Goal: Information Seeking & Learning: Check status

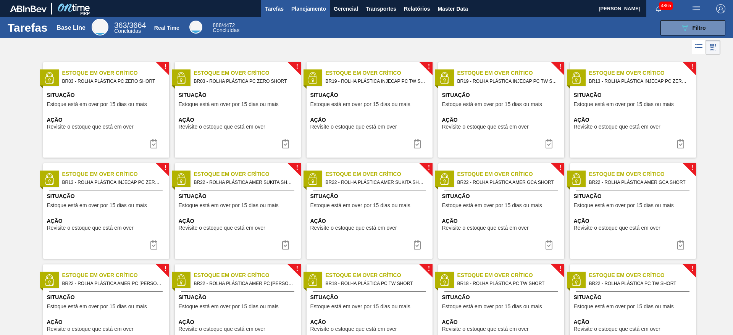
click at [319, 12] on span "Planejamento" at bounding box center [308, 8] width 35 height 9
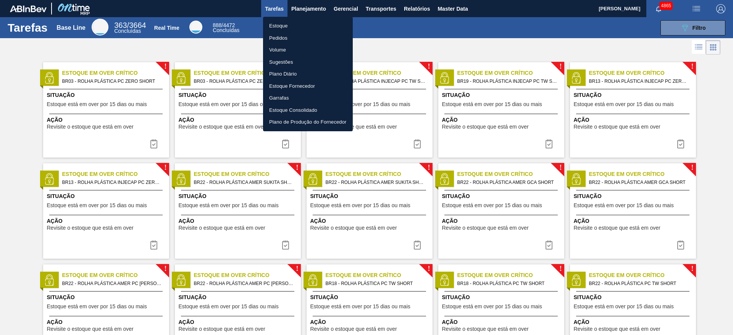
click at [311, 20] on li "Estoque" at bounding box center [308, 26] width 90 height 12
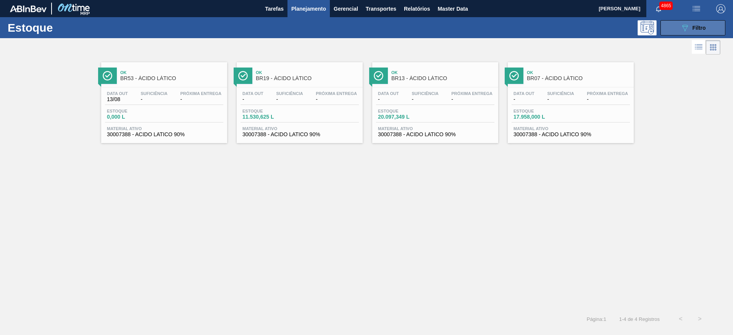
click at [707, 26] on button "089F7B8B-B2A5-4AFE-B5C0-19BA573D28AC Filtro" at bounding box center [693, 27] width 65 height 15
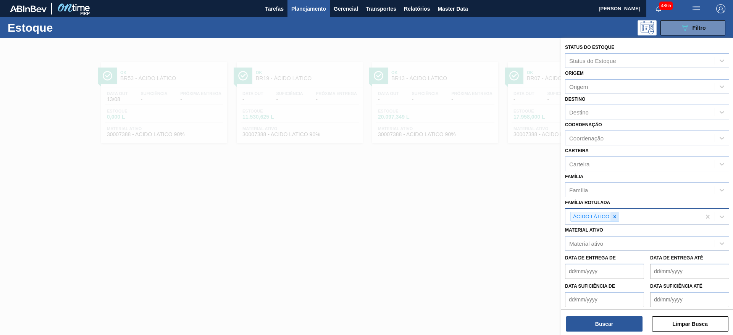
click at [616, 218] on icon at bounding box center [615, 216] width 3 height 3
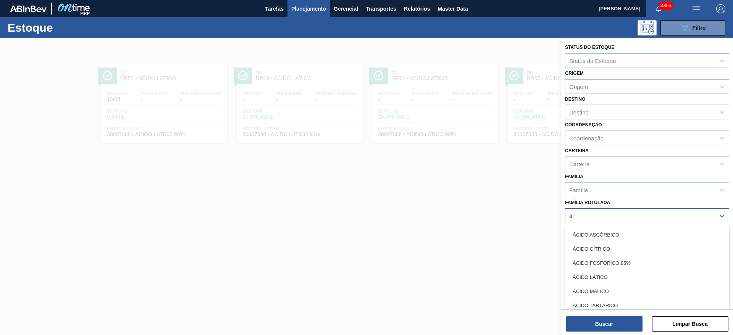
type Rotulada "áci"
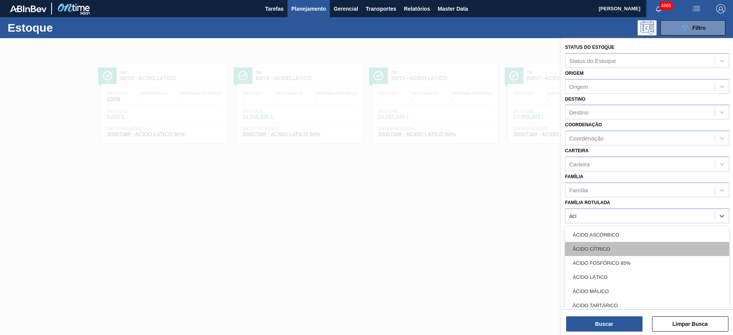
click at [617, 253] on div "ÁCIDO CÍTRICO" at bounding box center [647, 249] width 164 height 14
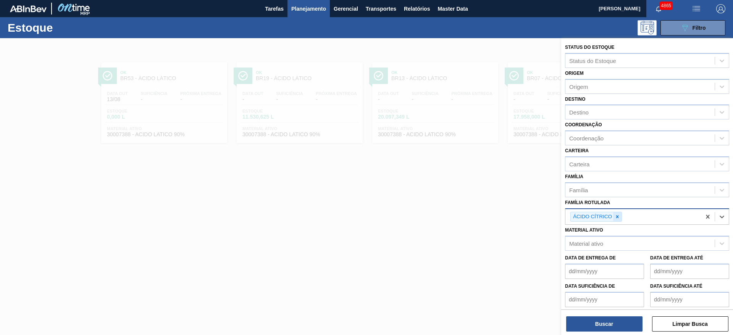
click at [618, 220] on div at bounding box center [617, 217] width 8 height 10
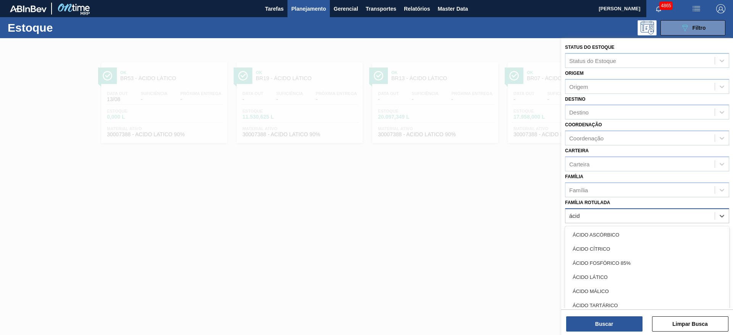
type Rotulada "ácido"
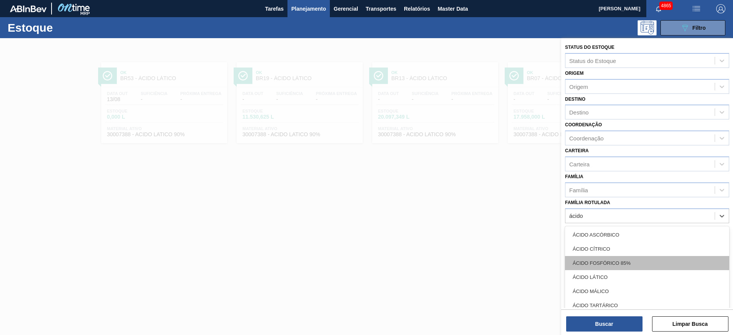
click at [620, 261] on div "ÁCIDO FOSFÓRICO 85%" at bounding box center [647, 263] width 164 height 14
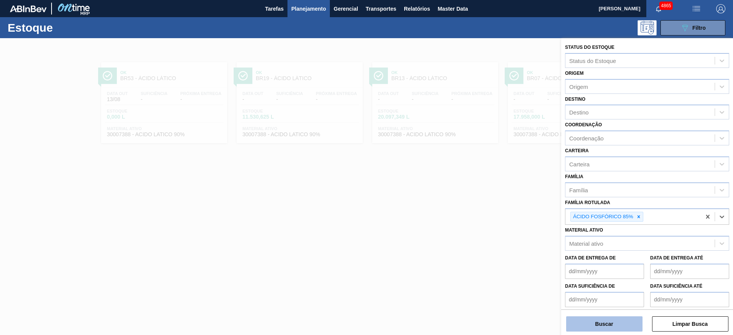
click at [619, 324] on button "Buscar" at bounding box center [605, 324] width 76 height 15
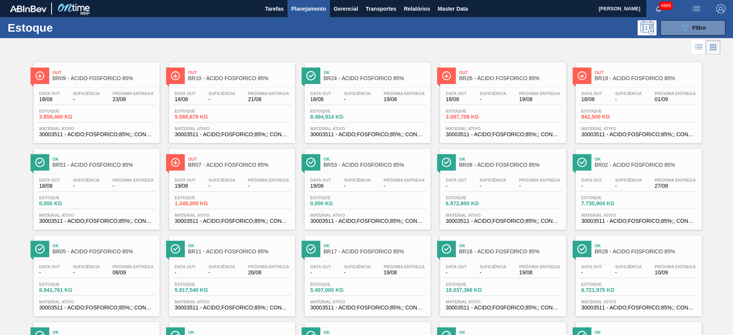
click at [257, 198] on div "Estoque 1.348,000 KG" at bounding box center [232, 203] width 118 height 14
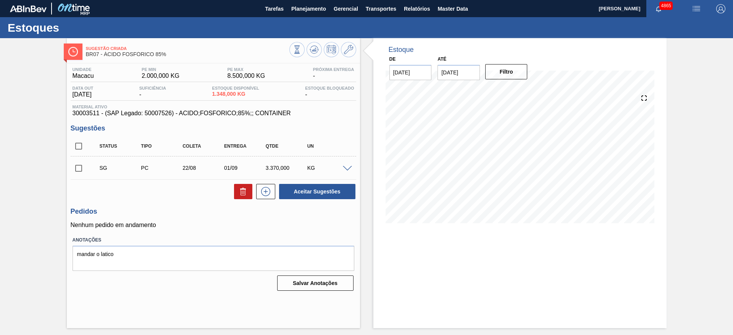
click at [348, 167] on span at bounding box center [347, 169] width 9 height 6
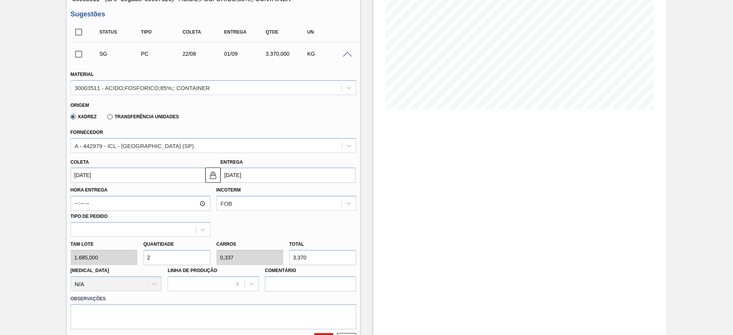
scroll to position [115, 0]
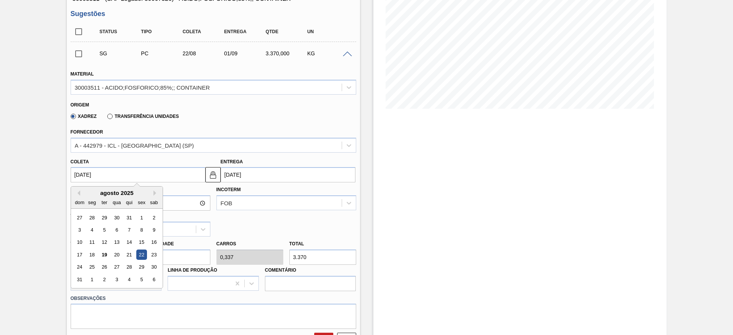
click at [146, 174] on input "22/08/2025" at bounding box center [138, 174] width 135 height 15
click at [92, 269] on div "25" at bounding box center [92, 267] width 10 height 10
type input "25/08/2025"
type input "04/09/2025"
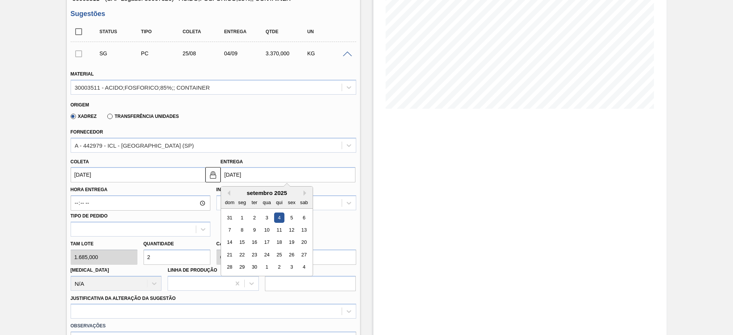
click at [271, 168] on input "04/09/2025" at bounding box center [288, 174] width 135 height 15
click at [241, 217] on div "1" at bounding box center [242, 218] width 10 height 10
type input "22/08/2025"
type input "01/09/2025"
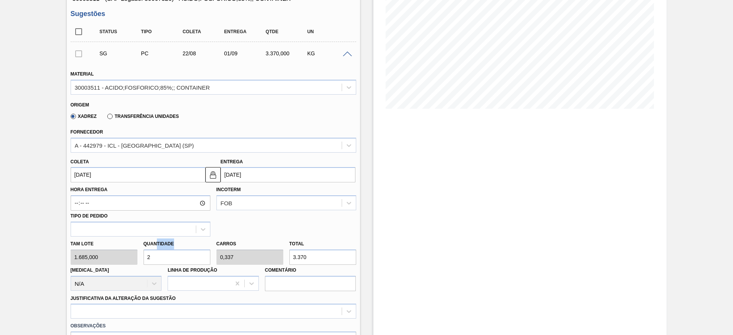
drag, startPoint x: 156, startPoint y: 248, endPoint x: 146, endPoint y: 250, distance: 10.9
click at [146, 250] on div "Quantidade 2" at bounding box center [177, 252] width 67 height 26
drag, startPoint x: 154, startPoint y: 259, endPoint x: 146, endPoint y: 259, distance: 8.8
click at [146, 259] on input "2" at bounding box center [177, 257] width 67 height 15
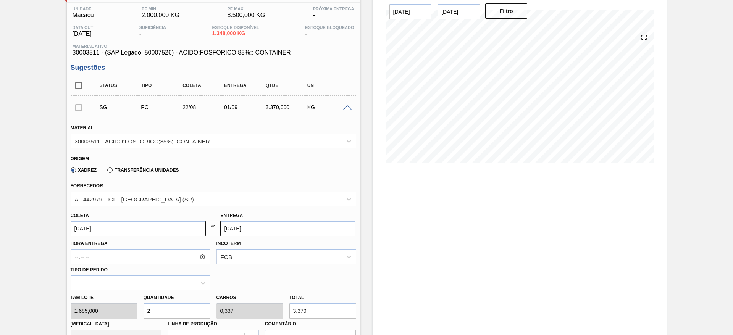
scroll to position [0, 0]
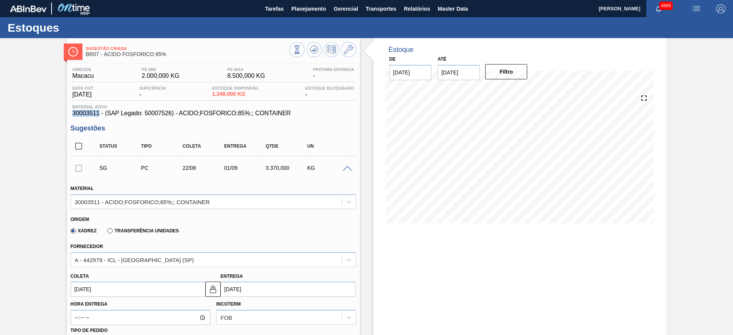
drag, startPoint x: 68, startPoint y: 115, endPoint x: 100, endPoint y: 114, distance: 31.4
click at [100, 114] on div "Unidade Macacu PE MIN 2.000,000 KG PE MAX 8.500,000 KG Próxima Entrega - Data o…" at bounding box center [213, 335] width 293 height 544
copy span "30003511"
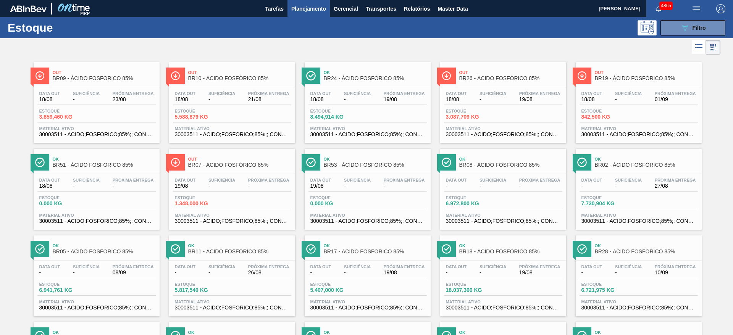
click at [241, 186] on div "Data out 19/08 Suficiência - Próxima Entrega -" at bounding box center [232, 185] width 118 height 14
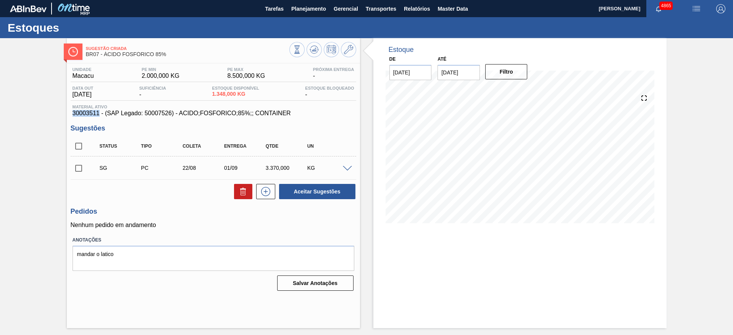
drag, startPoint x: 73, startPoint y: 115, endPoint x: 98, endPoint y: 116, distance: 25.2
click at [98, 116] on span "30003511 - (SAP Legado: 50007526) - ACIDO;FOSFORICO;85%;; CONTAINER" at bounding box center [214, 113] width 282 height 7
copy span "30003511"
click at [349, 169] on span at bounding box center [347, 169] width 9 height 6
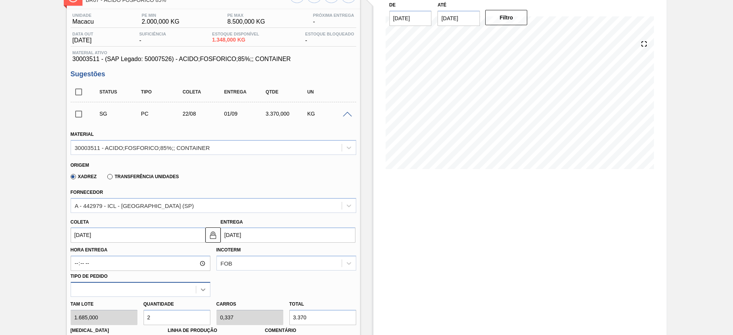
scroll to position [115, 0]
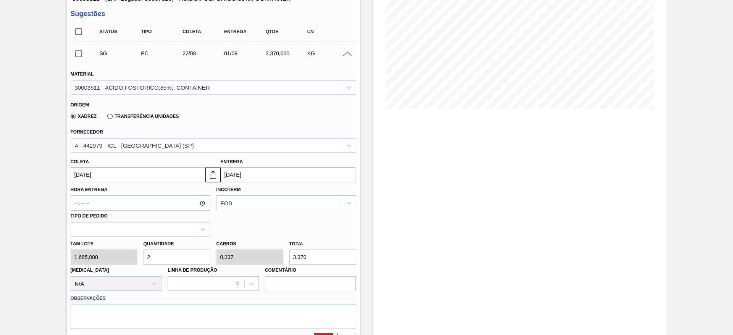
click at [166, 173] on input "22/08/2025" at bounding box center [138, 174] width 135 height 15
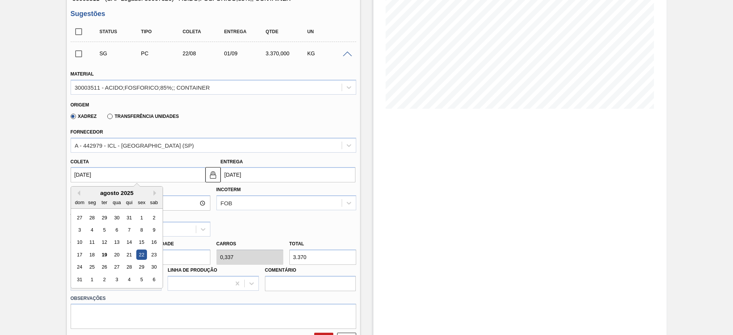
click at [165, 175] on input "22/08/2025" at bounding box center [138, 174] width 135 height 15
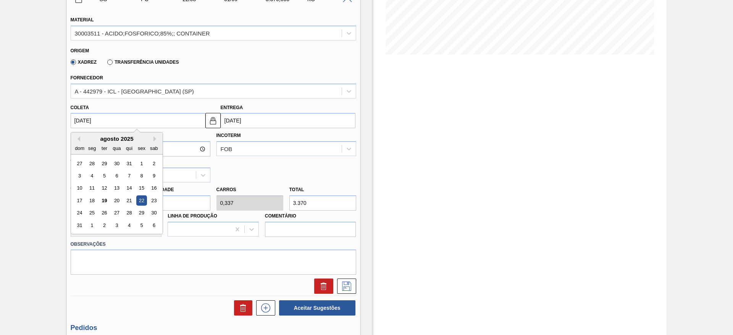
scroll to position [172, 0]
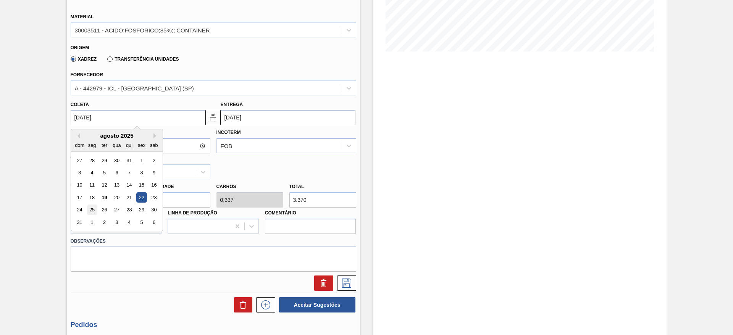
click at [94, 213] on div "25" at bounding box center [92, 210] width 10 height 10
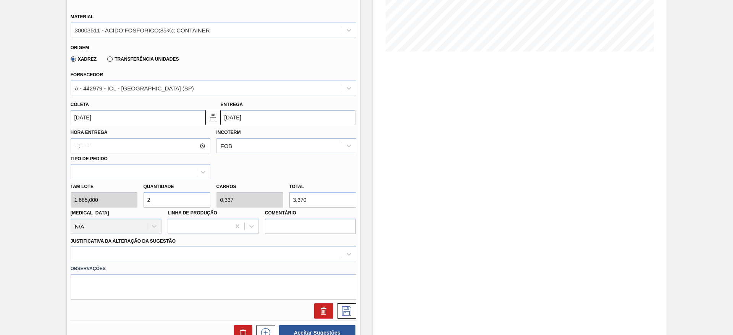
type input "25/08/2025"
click at [212, 124] on button at bounding box center [213, 117] width 15 height 15
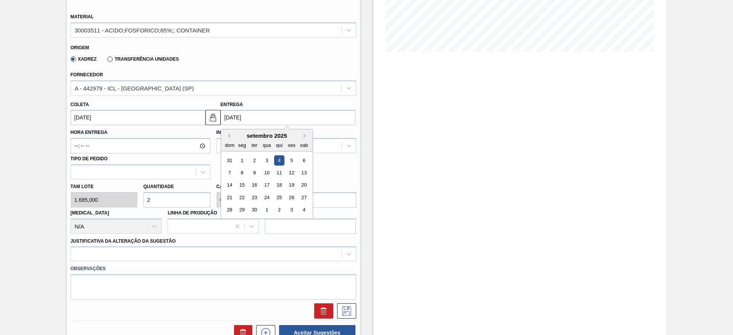
click at [243, 120] on input "04/09/2025" at bounding box center [288, 117] width 135 height 15
click at [266, 212] on div "1" at bounding box center [267, 210] width 10 height 10
type input "01/10/2025"
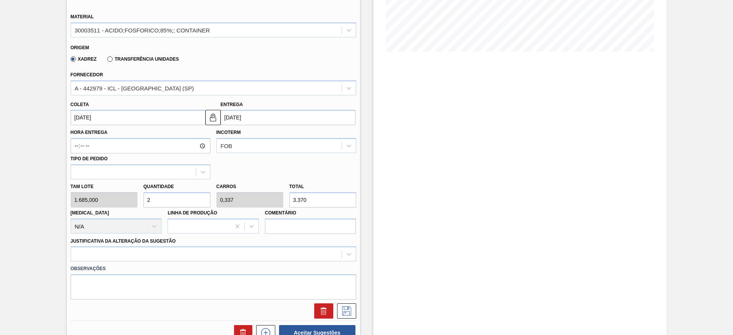
drag, startPoint x: 164, startPoint y: 196, endPoint x: 139, endPoint y: 197, distance: 25.2
click at [139, 197] on div "Tam lote 1.685,000 Quantidade 2 Carros 0,337 Total 3.370 Doca N/A Linha de Prod…" at bounding box center [214, 207] width 292 height 55
type input "1"
type input "0,169"
type input "1.685"
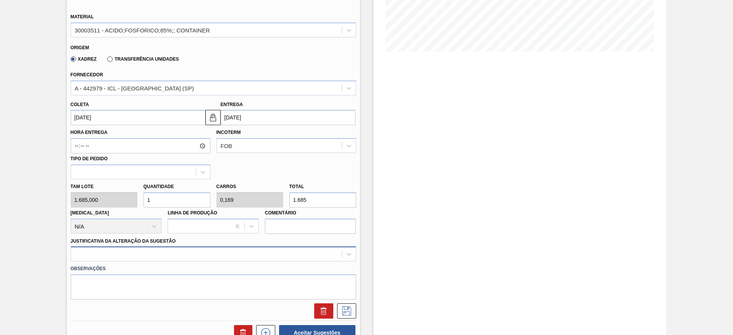
type input "1"
click at [232, 251] on div at bounding box center [214, 254] width 286 height 15
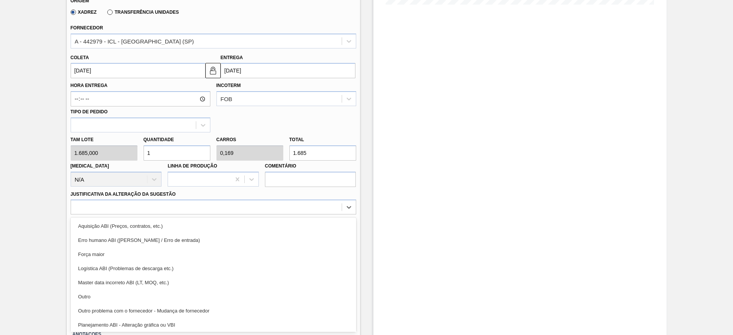
drag, startPoint x: 185, startPoint y: 297, endPoint x: 204, endPoint y: 289, distance: 20.9
click at [185, 297] on div "Outro" at bounding box center [214, 297] width 286 height 14
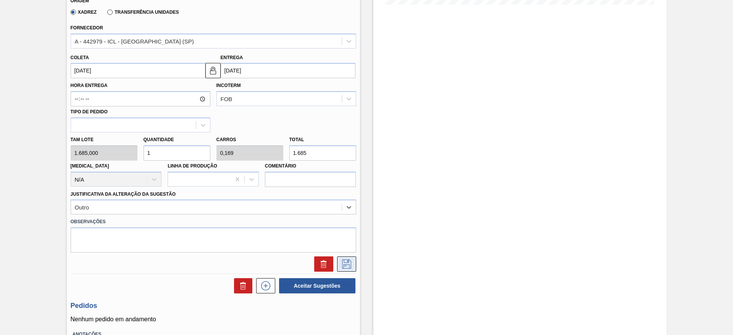
click at [342, 262] on icon at bounding box center [347, 264] width 12 height 9
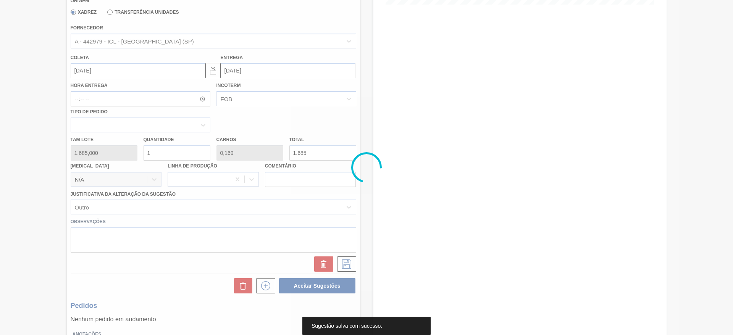
type input "0,168"
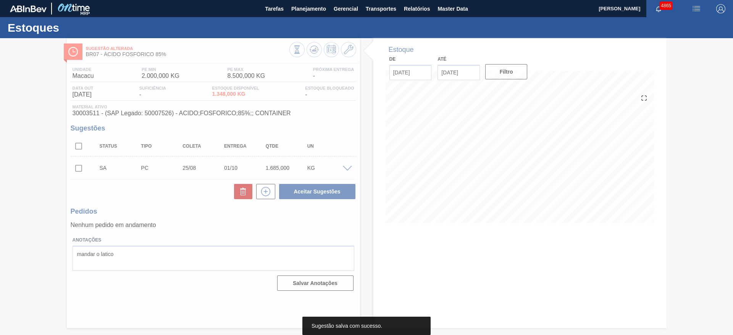
scroll to position [0, 0]
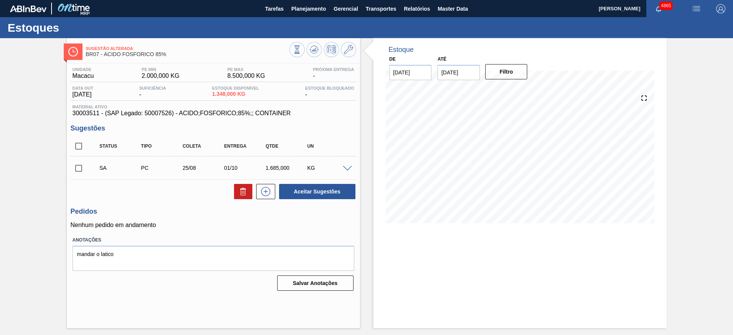
click at [347, 170] on span at bounding box center [347, 169] width 9 height 6
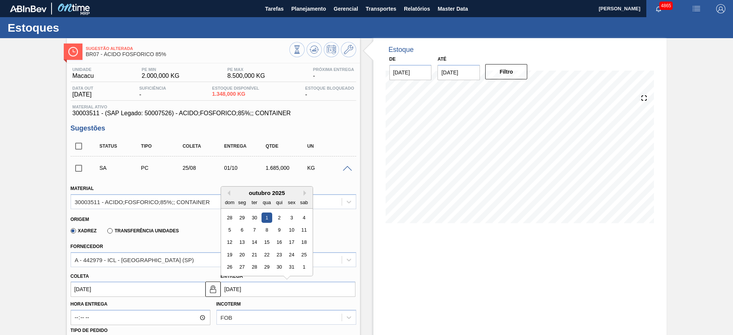
click at [245, 290] on input "01/10/2025" at bounding box center [288, 289] width 135 height 15
click at [228, 196] on button "Previous Month" at bounding box center [227, 193] width 5 height 5
click at [230, 194] on div "Previous Month Next Month setembro 2025 dom seg ter qua qui sex sab 31 1 2 3 4 …" at bounding box center [267, 231] width 92 height 90
click at [228, 194] on button "Previous Month" at bounding box center [227, 193] width 5 height 5
click at [244, 279] on div "1" at bounding box center [242, 280] width 10 height 10
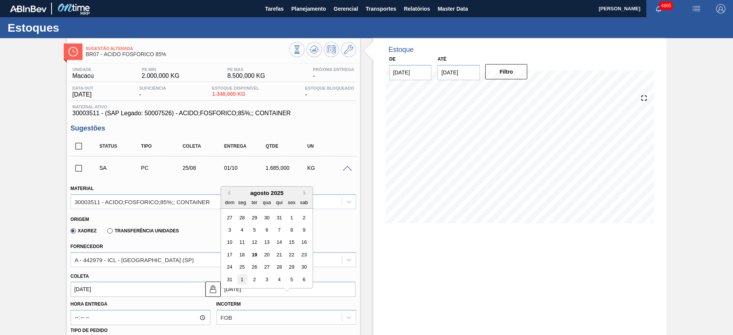
type input "01/09/2025"
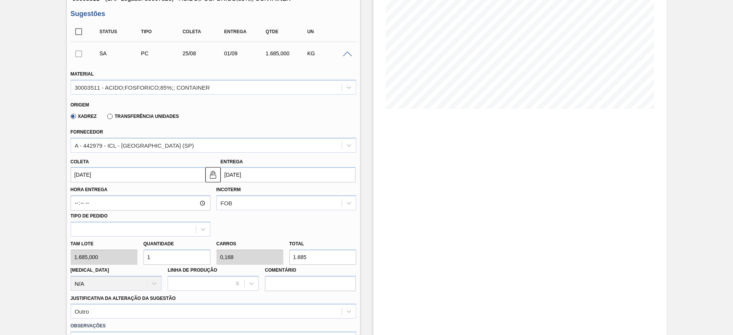
scroll to position [275, 0]
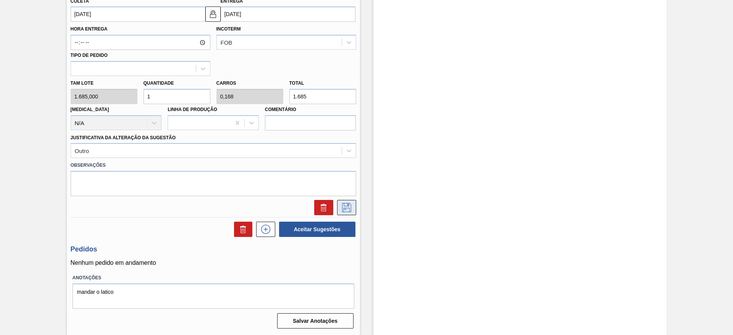
click at [346, 209] on icon at bounding box center [347, 207] width 12 height 9
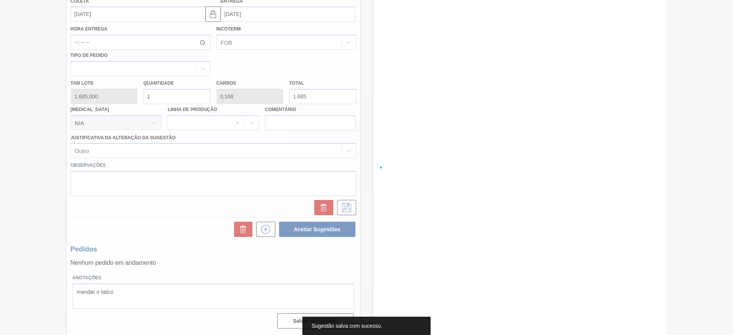
scroll to position [0, 0]
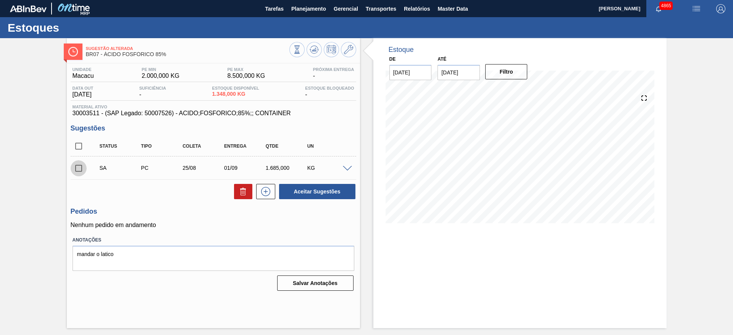
click at [79, 167] on input "checkbox" at bounding box center [79, 168] width 16 height 16
click at [335, 196] on button "Aceitar Sugestões" at bounding box center [317, 191] width 76 height 15
checkbox input "false"
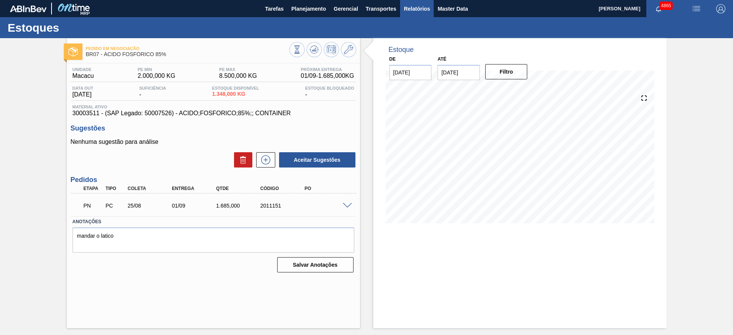
click at [426, 14] on button "Relatórios" at bounding box center [417, 8] width 34 height 17
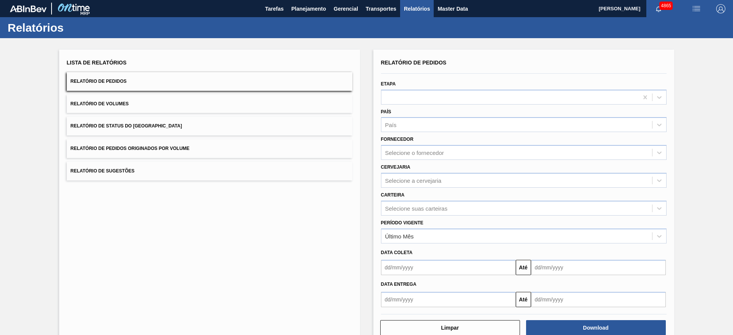
click at [262, 122] on button "Relatório de Status do Estoque" at bounding box center [210, 126] width 286 height 19
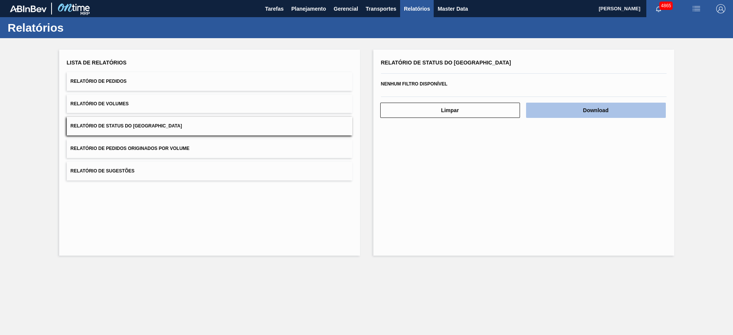
click at [567, 110] on button "Download" at bounding box center [596, 110] width 140 height 15
click at [160, 79] on button "Relatório de Pedidos" at bounding box center [210, 81] width 286 height 19
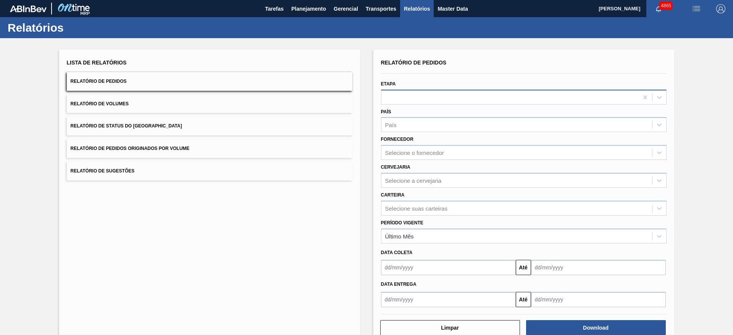
click at [393, 95] on div at bounding box center [510, 97] width 257 height 11
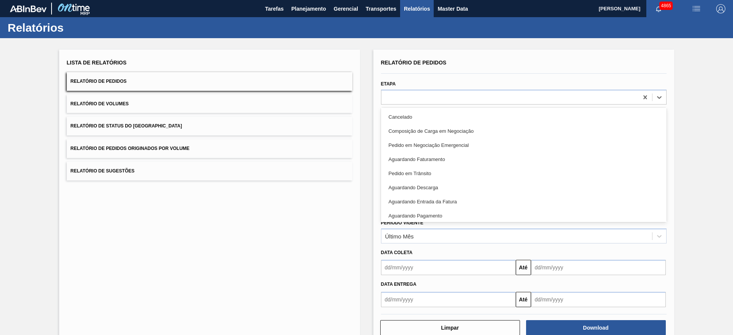
scroll to position [57, 0]
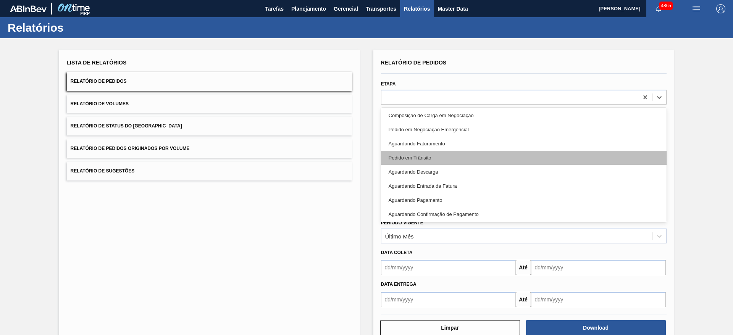
click at [428, 157] on div "Pedido em Trânsito" at bounding box center [524, 158] width 286 height 14
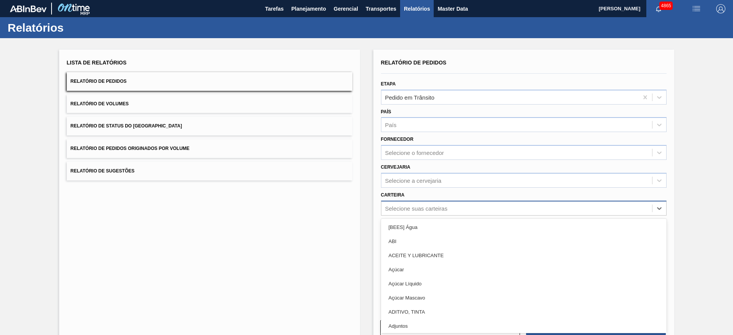
click at [437, 208] on div "Selecione suas carteiras" at bounding box center [416, 208] width 62 height 6
type input "col"
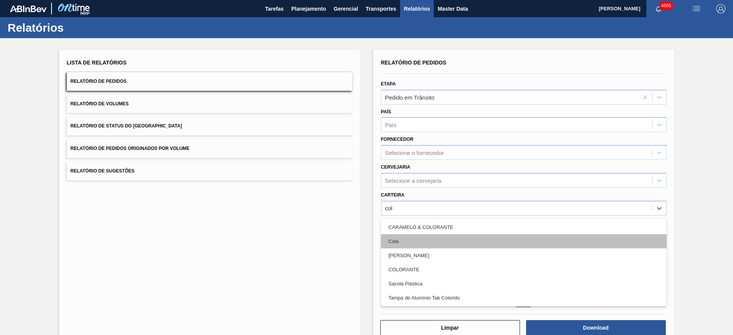
click at [424, 237] on div "Cola" at bounding box center [524, 242] width 286 height 14
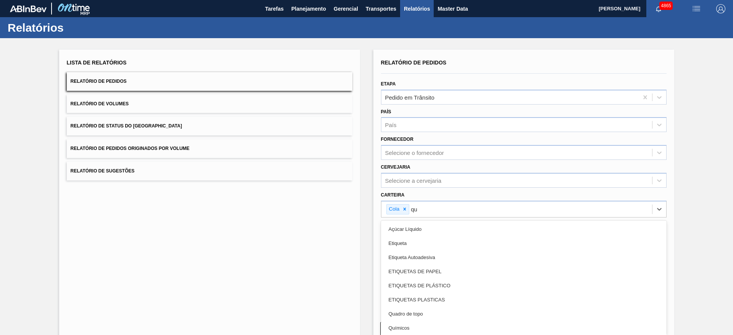
type input "quí"
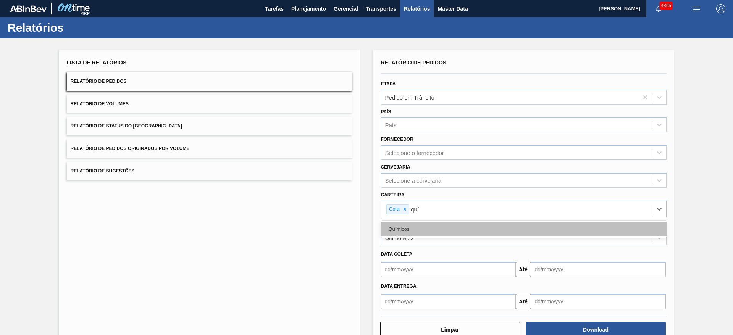
click at [421, 233] on div "Químicos" at bounding box center [524, 229] width 286 height 14
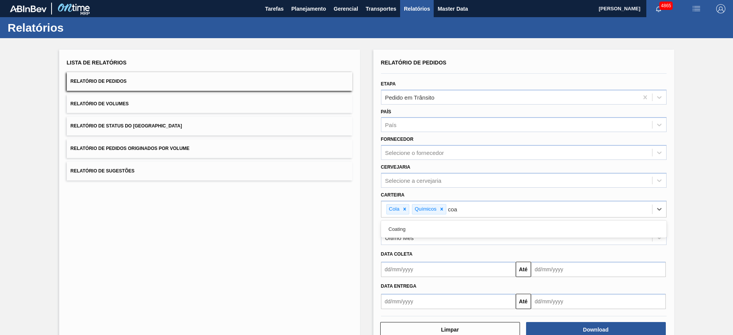
type input "coat"
click at [422, 228] on div "Coating" at bounding box center [524, 229] width 286 height 14
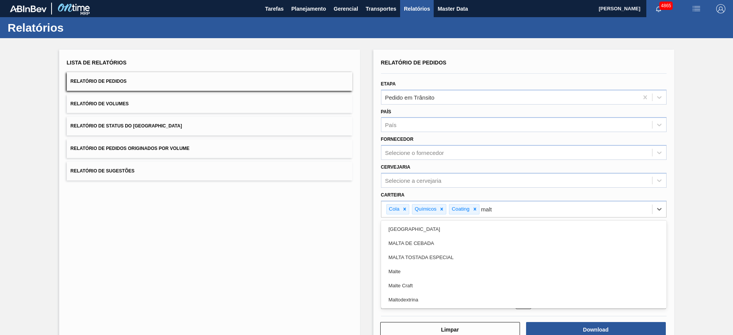
type input "malto"
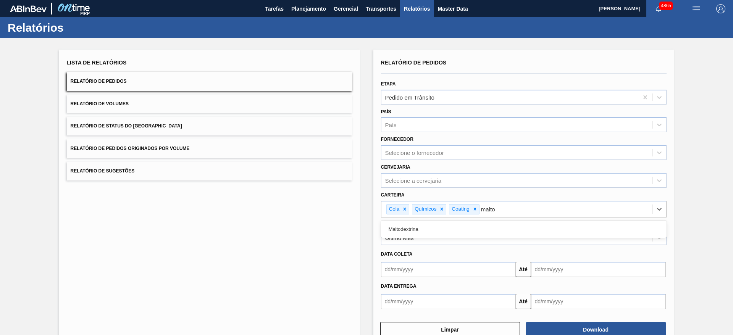
click at [421, 228] on div "Maltodextrina" at bounding box center [524, 229] width 286 height 14
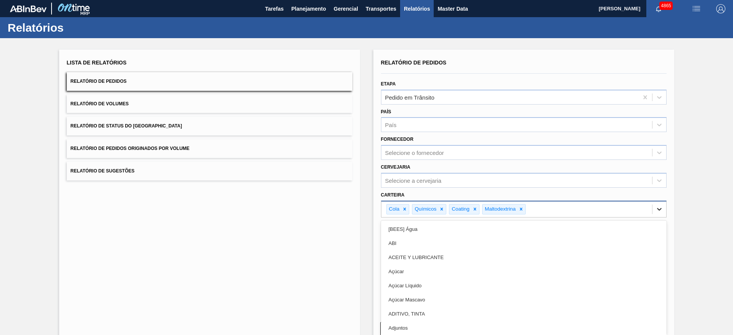
click at [660, 212] on icon at bounding box center [660, 210] width 8 height 8
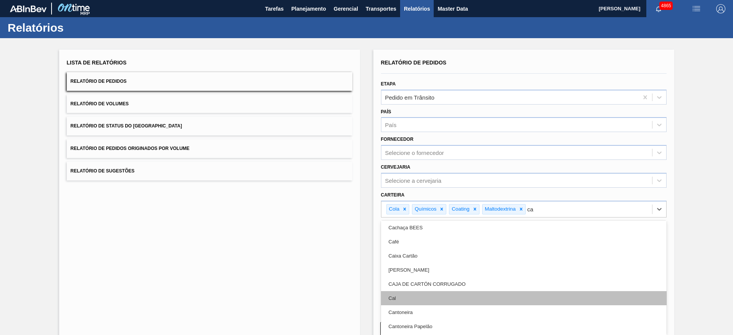
scroll to position [0, 0]
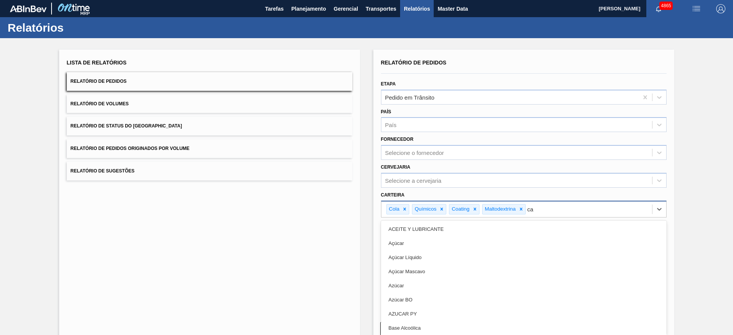
type input "c"
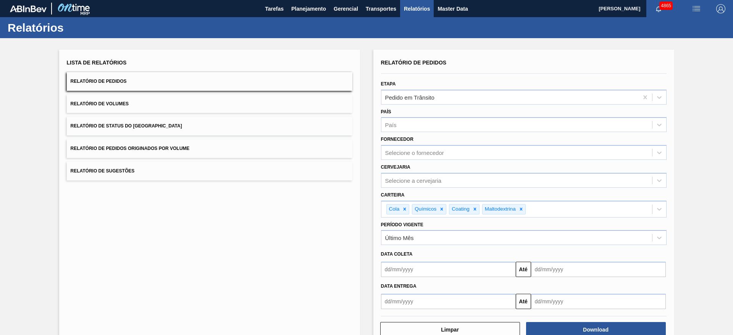
click at [690, 183] on div "Lista de Relatórios Relatório de Pedidos Relatório de Volumes Relatório de Stat…" at bounding box center [366, 196] width 733 height 317
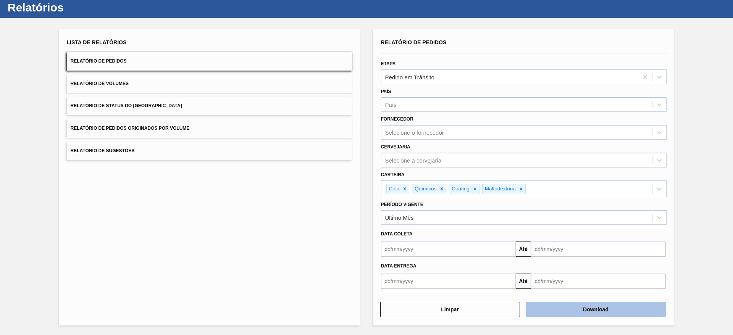
click at [576, 316] on button "Download" at bounding box center [596, 309] width 140 height 15
click at [208, 275] on div "Lista de Relatórios Relatório de Pedidos Relatório de Volumes Relatório de Stat…" at bounding box center [209, 177] width 301 height 296
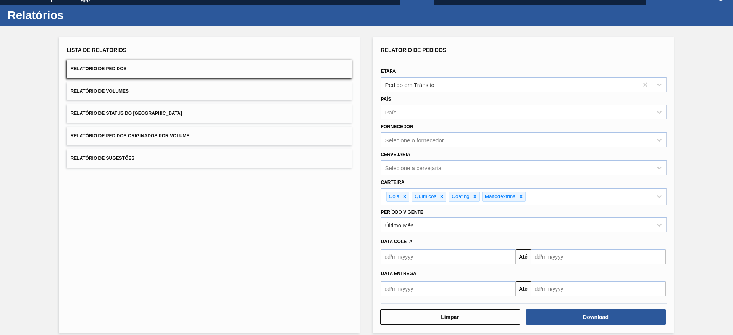
scroll to position [0, 0]
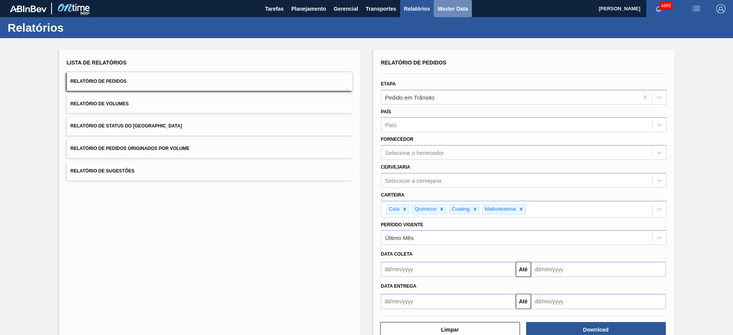
click at [468, 8] on span "Master Data" at bounding box center [453, 8] width 30 height 9
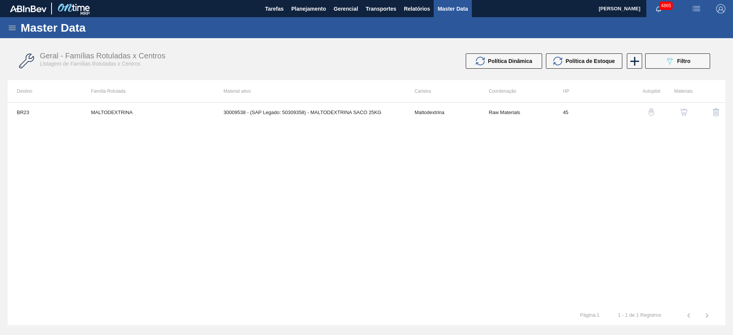
click at [11, 28] on icon at bounding box center [12, 27] width 9 height 9
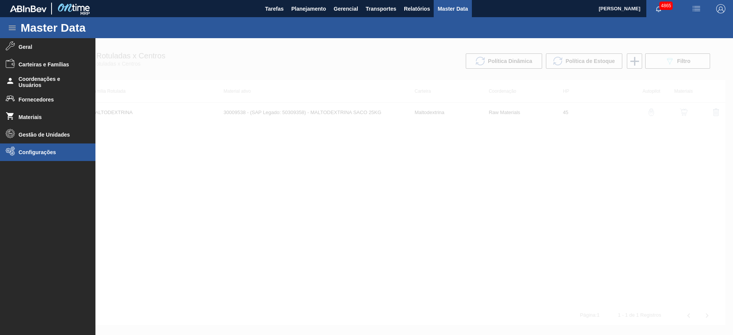
click at [54, 149] on li "Configurações" at bounding box center [48, 153] width 96 height 18
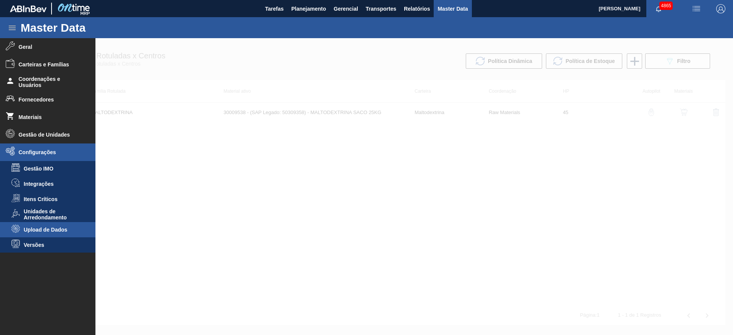
click at [58, 229] on span "Upload de Dados" at bounding box center [53, 230] width 59 height 6
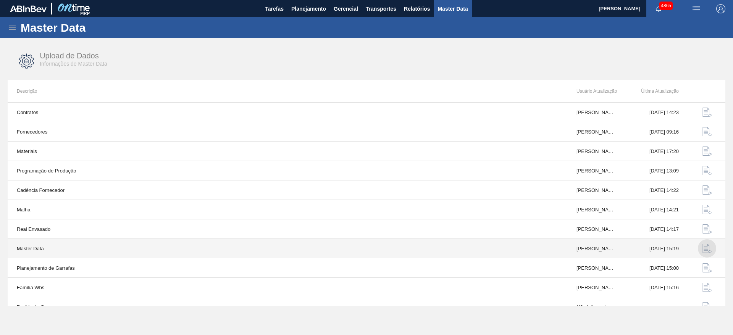
click at [703, 249] on img "button" at bounding box center [707, 248] width 9 height 9
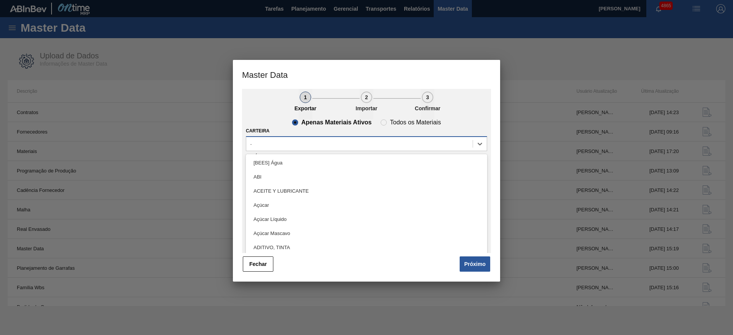
click at [277, 143] on div "-" at bounding box center [359, 144] width 227 height 11
type input "fil"
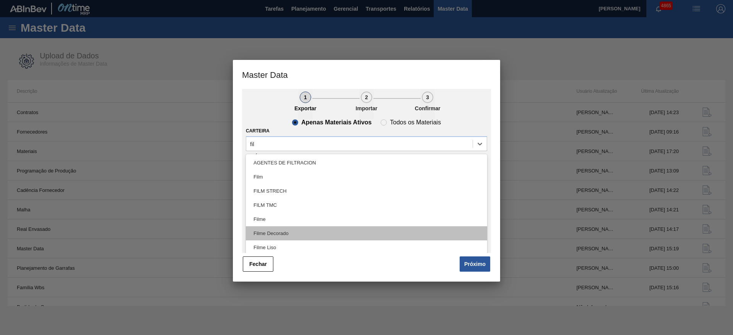
click at [280, 228] on div "Filme Decorado" at bounding box center [366, 234] width 241 height 14
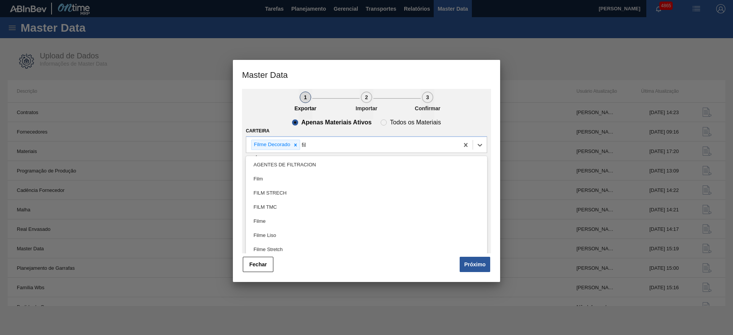
type input "film"
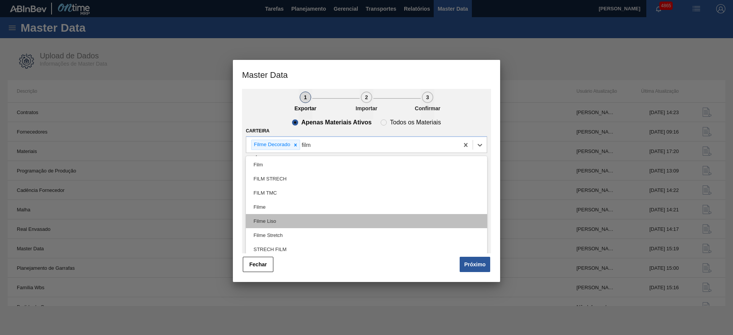
click at [279, 221] on div "Filme Liso" at bounding box center [366, 221] width 241 height 14
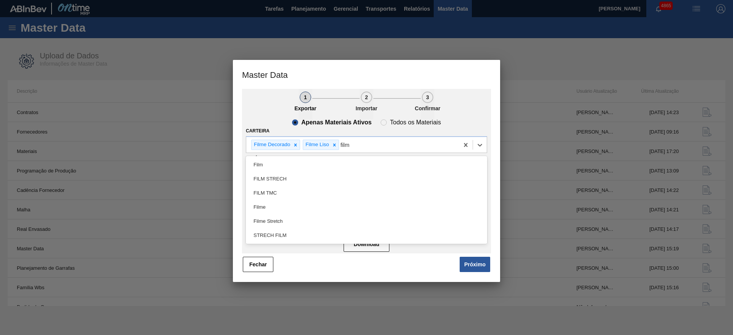
type input "filme"
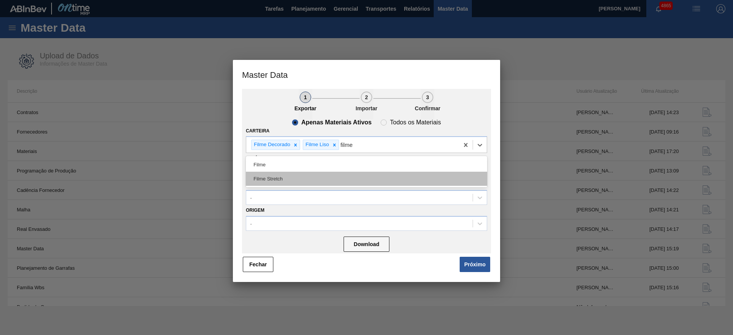
click at [278, 181] on div "Filme Stretch" at bounding box center [366, 179] width 241 height 14
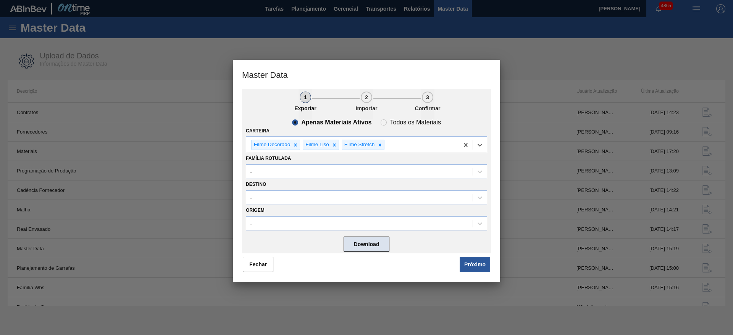
click at [369, 239] on button "Download" at bounding box center [367, 244] width 46 height 15
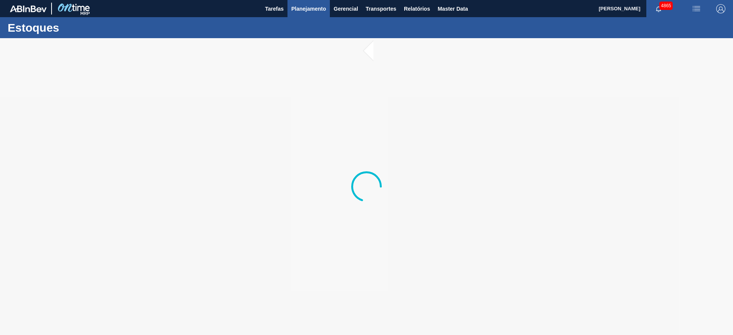
click at [313, 6] on span "Planejamento" at bounding box center [308, 8] width 35 height 9
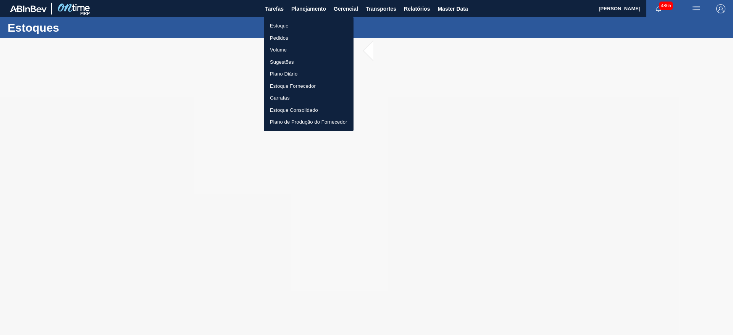
click at [293, 28] on li "Estoque" at bounding box center [309, 26] width 90 height 12
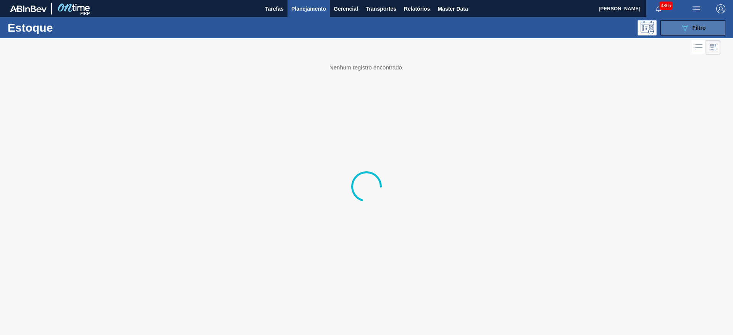
click at [710, 29] on button "089F7B8B-B2A5-4AFE-B5C0-19BA573D28AC Filtro" at bounding box center [693, 27] width 65 height 15
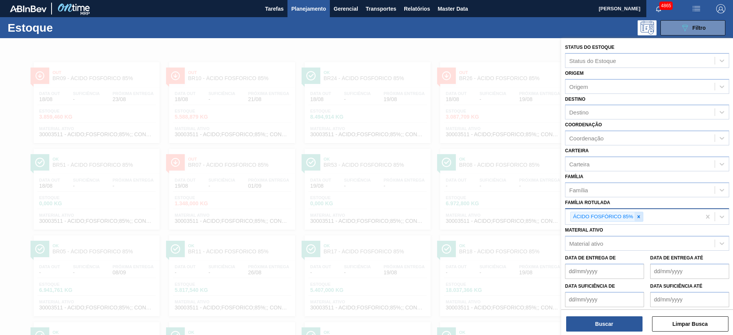
click at [642, 219] on div at bounding box center [639, 217] width 8 height 10
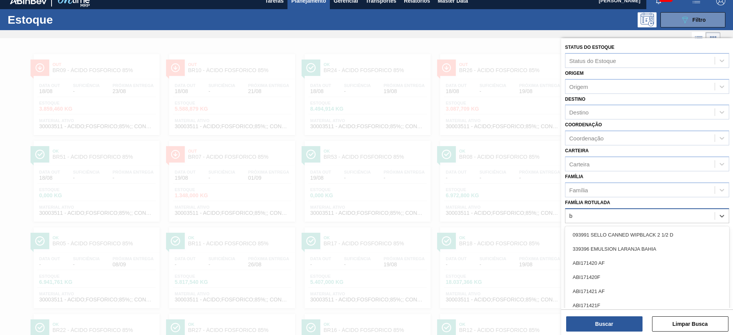
scroll to position [9, 0]
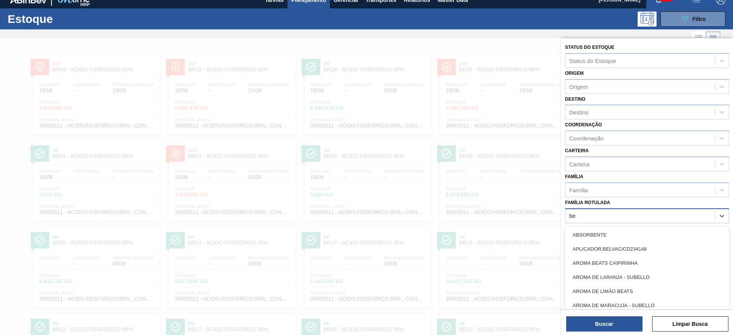
type Rotulada "bet"
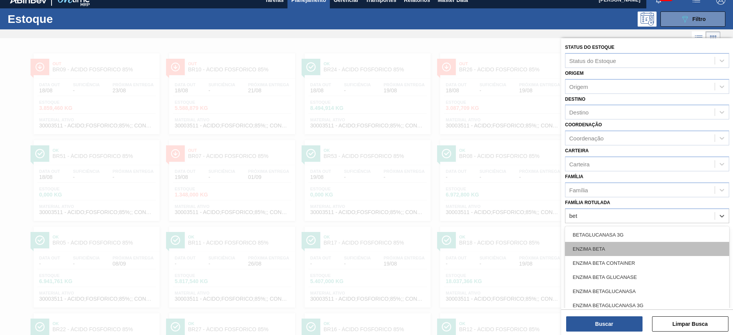
click at [622, 246] on div "ENZIMA BETA" at bounding box center [647, 249] width 164 height 14
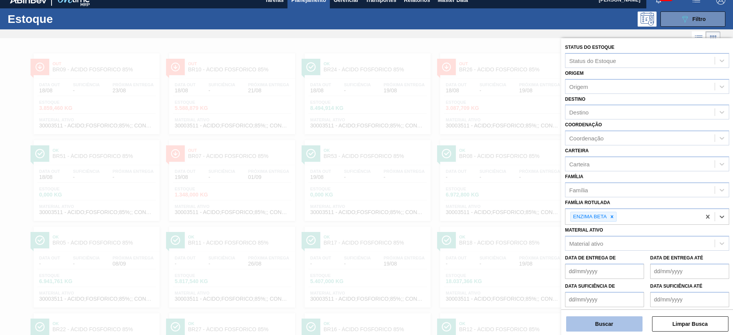
click at [619, 321] on button "Buscar" at bounding box center [605, 324] width 76 height 15
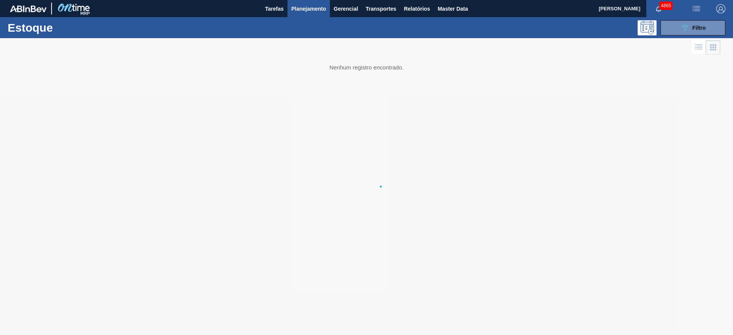
scroll to position [0, 0]
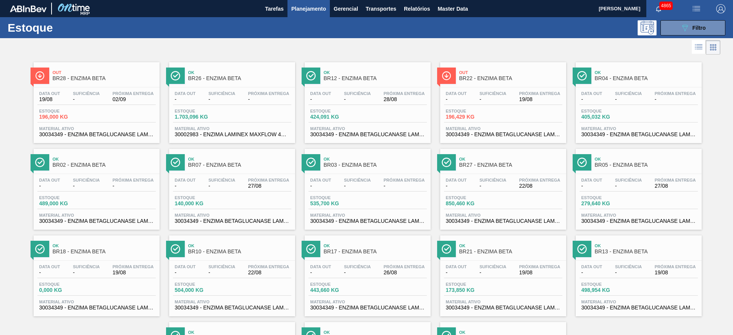
click at [108, 121] on div "Estoque 196,000 KG" at bounding box center [96, 116] width 118 height 14
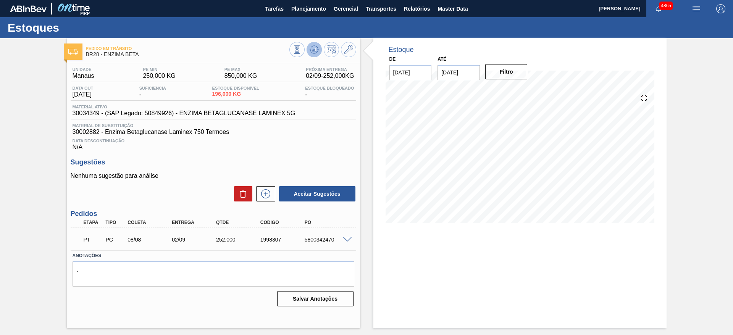
click at [308, 50] on button at bounding box center [314, 49] width 15 height 15
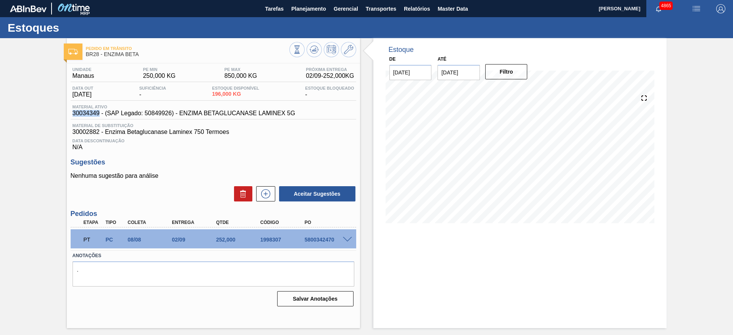
drag, startPoint x: 72, startPoint y: 116, endPoint x: 99, endPoint y: 116, distance: 26.7
click at [99, 116] on span "30034349 - (SAP Legado: 50849926) - ENZIMA BETAGLUCANASE LAMINEX 5G" at bounding box center [184, 113] width 223 height 7
click at [433, 302] on div "Estoque De 19/08/2025 Até 02/09/2025 Filtro 19/08 Projeção de Estoque 196 Nec.S…" at bounding box center [520, 183] width 293 height 290
click at [188, 62] on div "Pedido em Trânsito BR28 - ENZIMA BETA Unidade Manaus PE MIN 250,000 KG PE MAX 8…" at bounding box center [213, 183] width 293 height 290
drag, startPoint x: 71, startPoint y: 115, endPoint x: 99, endPoint y: 112, distance: 28.1
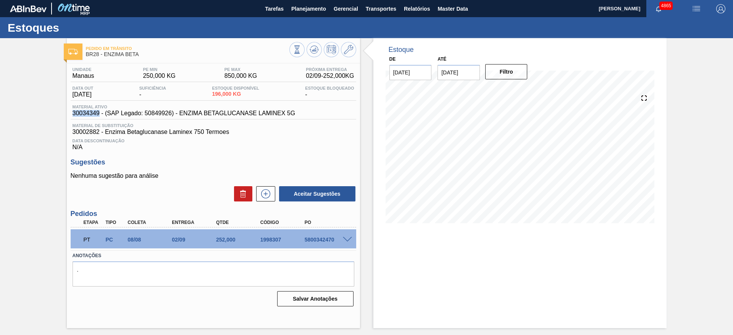
click at [99, 112] on div "Material ativo 30034349 - (SAP Legado: 50849926) - ENZIMA BETAGLUCANASE LAMINEX…" at bounding box center [184, 111] width 227 height 12
copy span "30034349"
click at [309, 7] on span "Planejamento" at bounding box center [308, 8] width 35 height 9
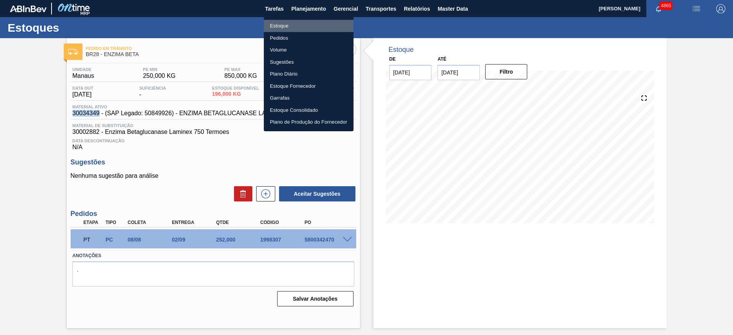
click at [306, 28] on li "Estoque" at bounding box center [309, 26] width 90 height 12
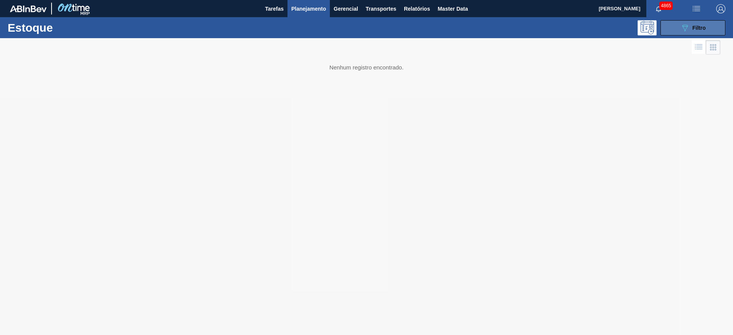
click at [690, 33] on button "089F7B8B-B2A5-4AFE-B5C0-19BA573D28AC Filtro" at bounding box center [693, 27] width 65 height 15
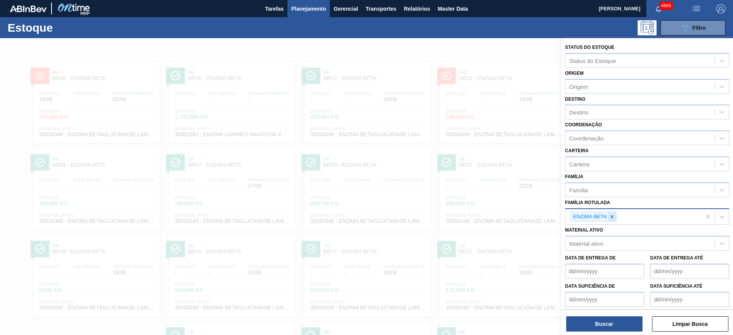
click at [611, 216] on icon at bounding box center [612, 216] width 5 height 5
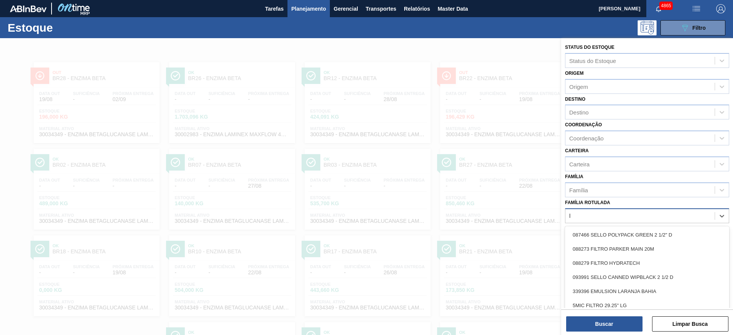
scroll to position [9, 0]
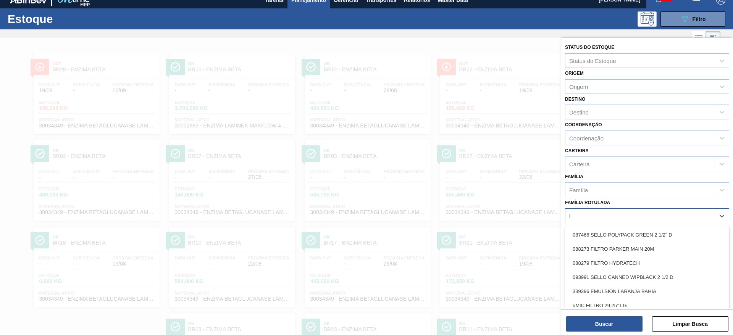
type Rotulada "lá"
click at [606, 241] on div "ÁCIDO LÁTICO" at bounding box center [647, 235] width 164 height 14
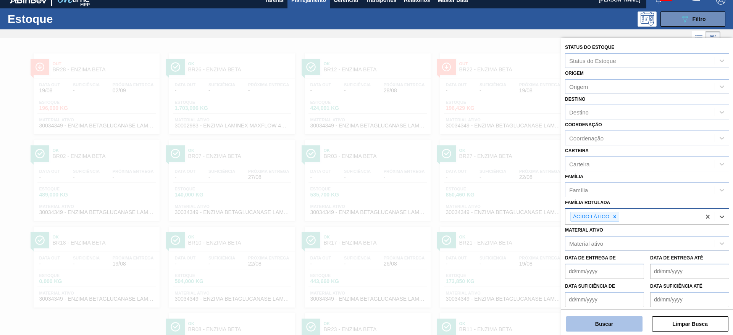
click at [616, 325] on button "Buscar" at bounding box center [605, 324] width 76 height 15
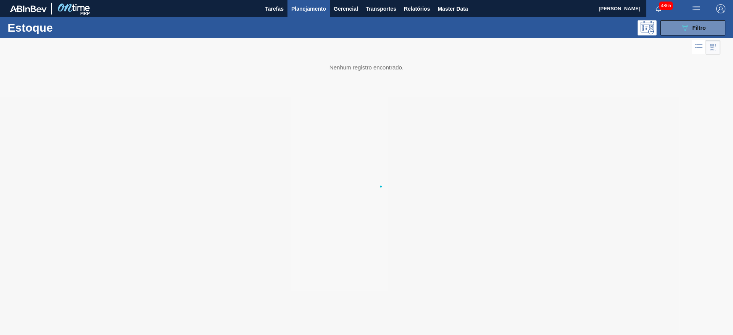
scroll to position [0, 0]
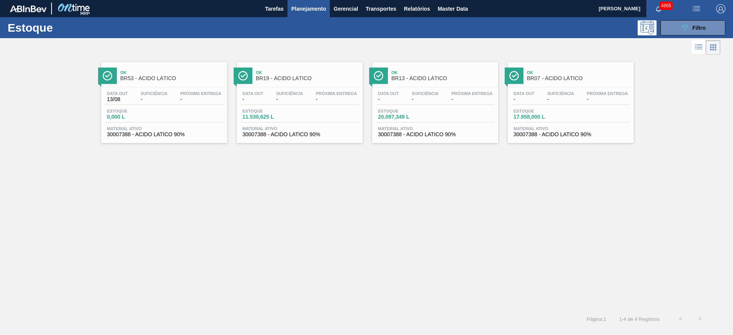
click at [324, 112] on div "Estoque 11.530,625 L" at bounding box center [300, 116] width 118 height 14
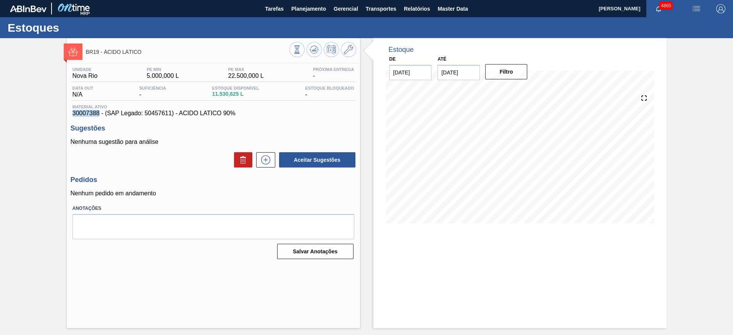
drag, startPoint x: 73, startPoint y: 113, endPoint x: 99, endPoint y: 114, distance: 26.4
click at [99, 114] on span "30007388 - (SAP Legado: 50457611) - ACIDO LATICO 90%" at bounding box center [214, 113] width 282 height 7
copy span "30007388"
click at [297, 4] on span "Planejamento" at bounding box center [308, 8] width 35 height 9
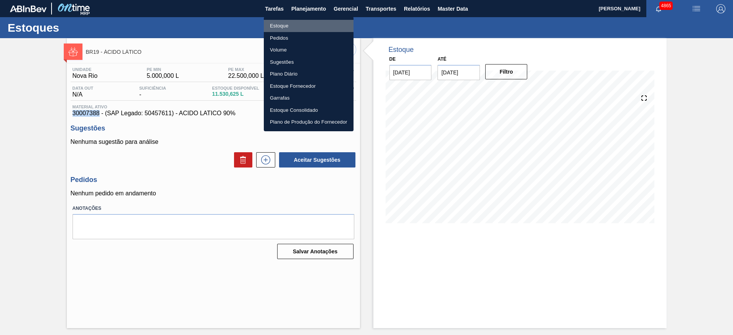
click at [286, 23] on li "Estoque" at bounding box center [309, 26] width 90 height 12
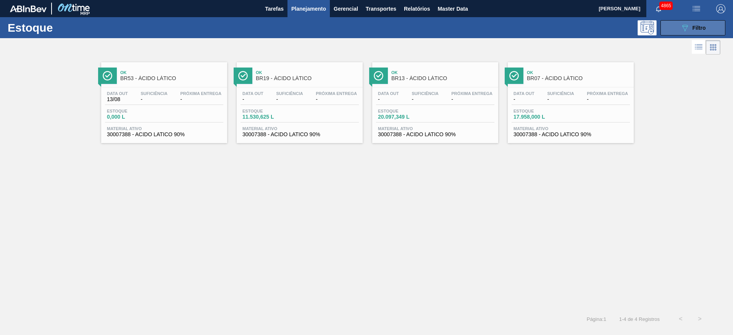
click at [675, 28] on button "089F7B8B-B2A5-4AFE-B5C0-19BA573D28AC Filtro" at bounding box center [693, 27] width 65 height 15
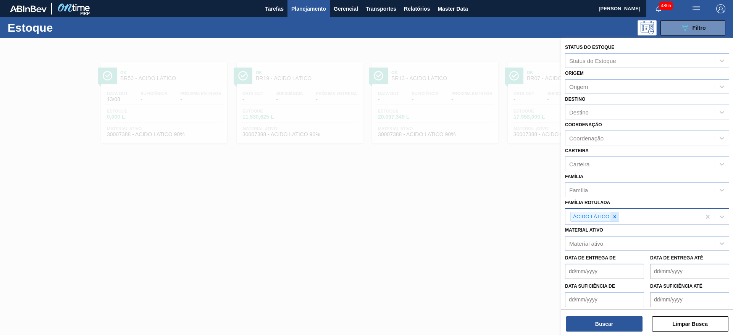
click at [615, 219] on icon at bounding box center [614, 216] width 5 height 5
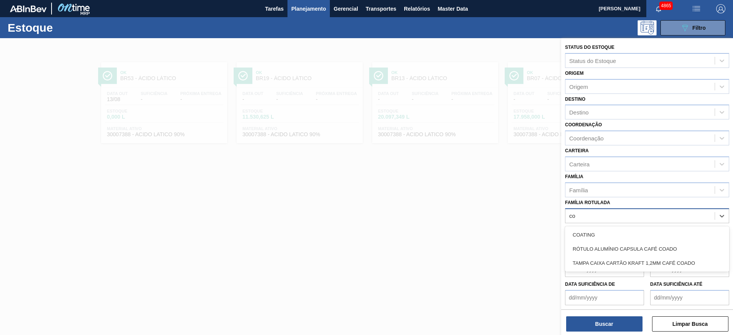
type Rotulada "coa"
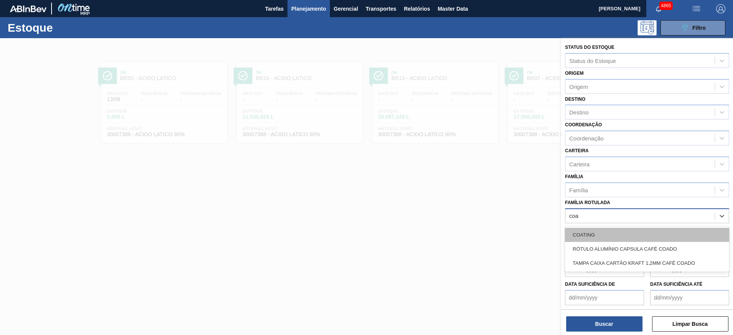
click at [611, 235] on div "COATING" at bounding box center [647, 235] width 164 height 14
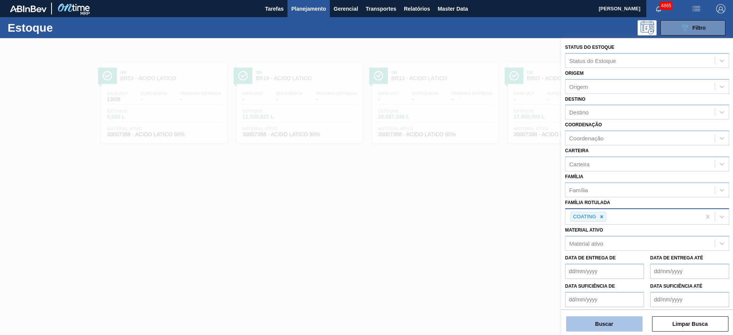
click at [599, 324] on button "Buscar" at bounding box center [605, 324] width 76 height 15
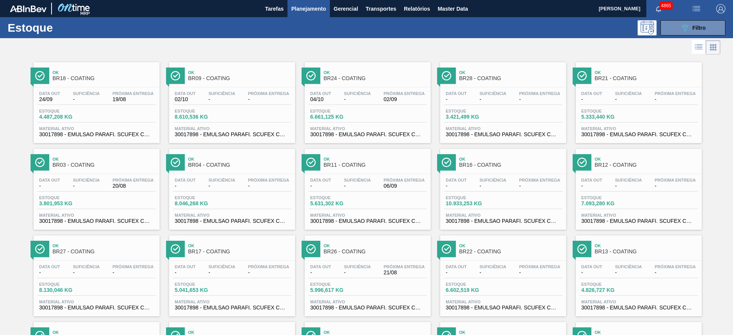
click at [398, 125] on div "Data out 04/10 Suficiência - Próxima Entrega 02/09 Estoque 6.661,125 KG Materia…" at bounding box center [368, 113] width 126 height 52
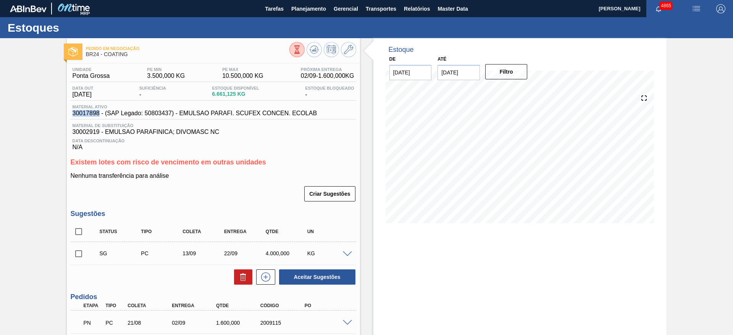
drag, startPoint x: 72, startPoint y: 114, endPoint x: 99, endPoint y: 115, distance: 27.1
click at [99, 115] on div "Material ativo 30017898 - (SAP Legado: 50803437) - EMULSAO PARAFI. SCUFEX CONCE…" at bounding box center [195, 111] width 249 height 12
copy span "30017898"
